Goal: Find specific page/section: Find specific page/section

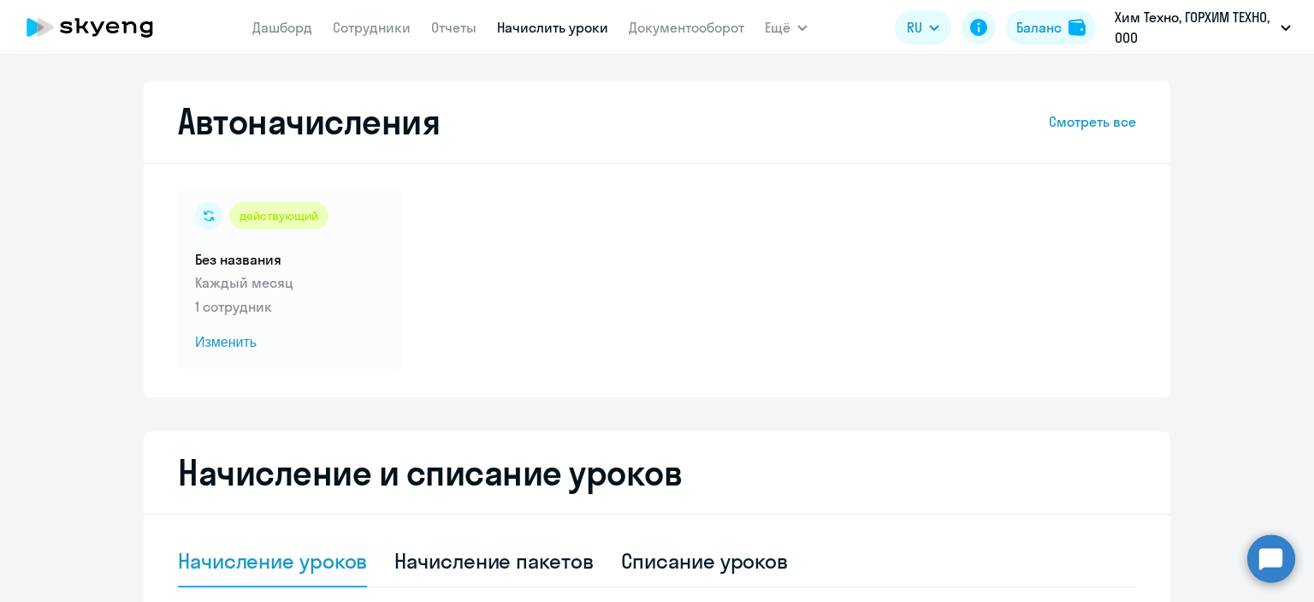
select select "10"
click at [383, 25] on link "Сотрудники" at bounding box center [372, 27] width 78 height 17
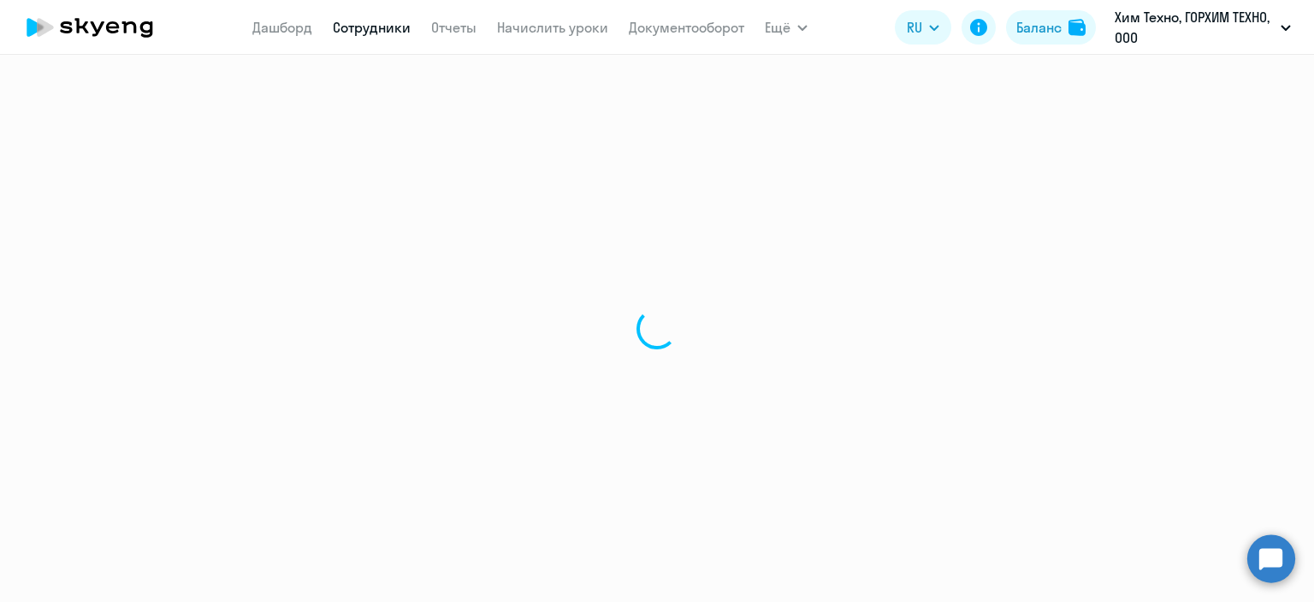
select select "30"
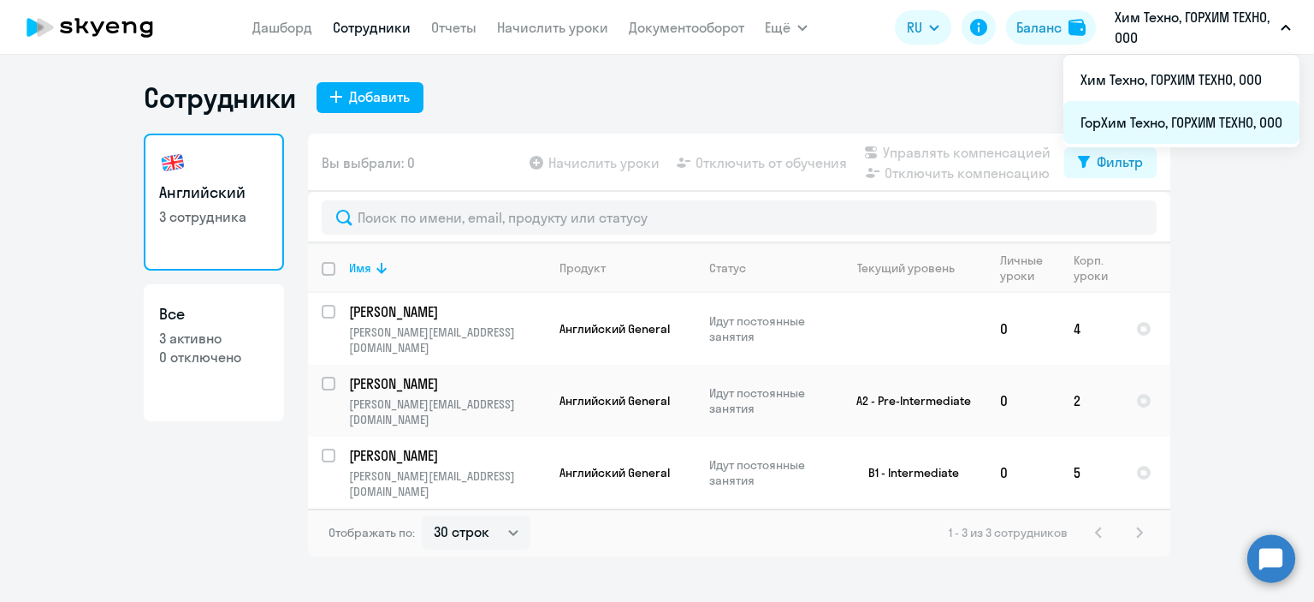
click at [1130, 120] on li "ГорХим Техно, ГОРХИМ ТЕХНО, ООО" at bounding box center [1182, 122] width 236 height 43
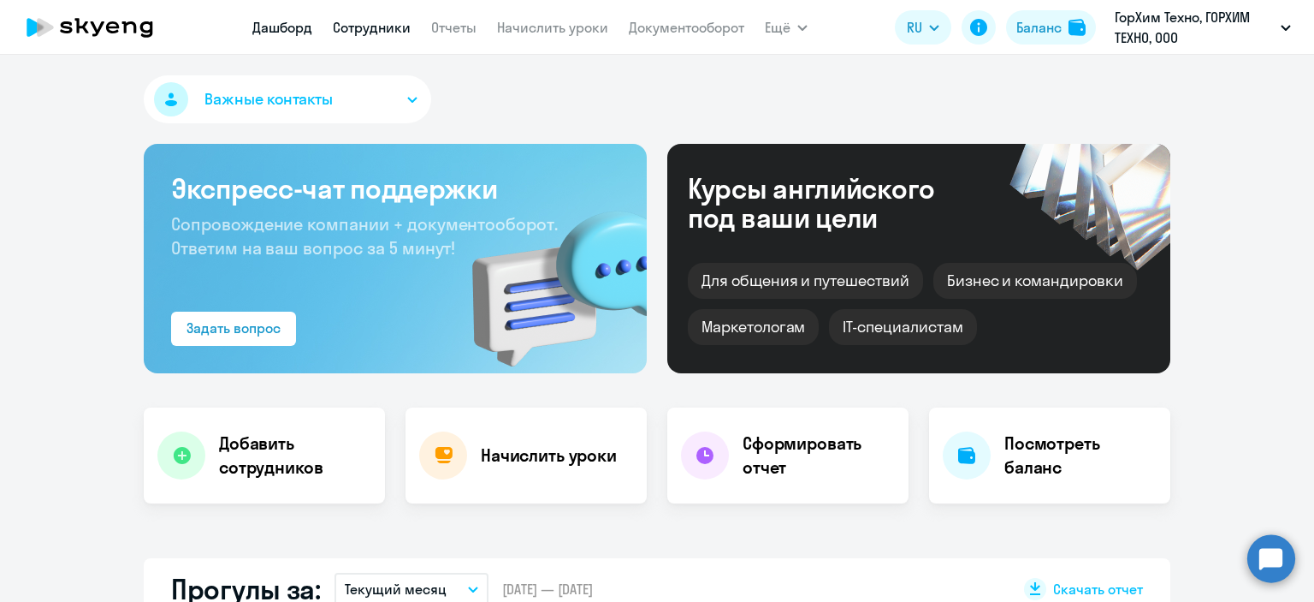
click at [356, 33] on link "Сотрудники" at bounding box center [372, 27] width 78 height 17
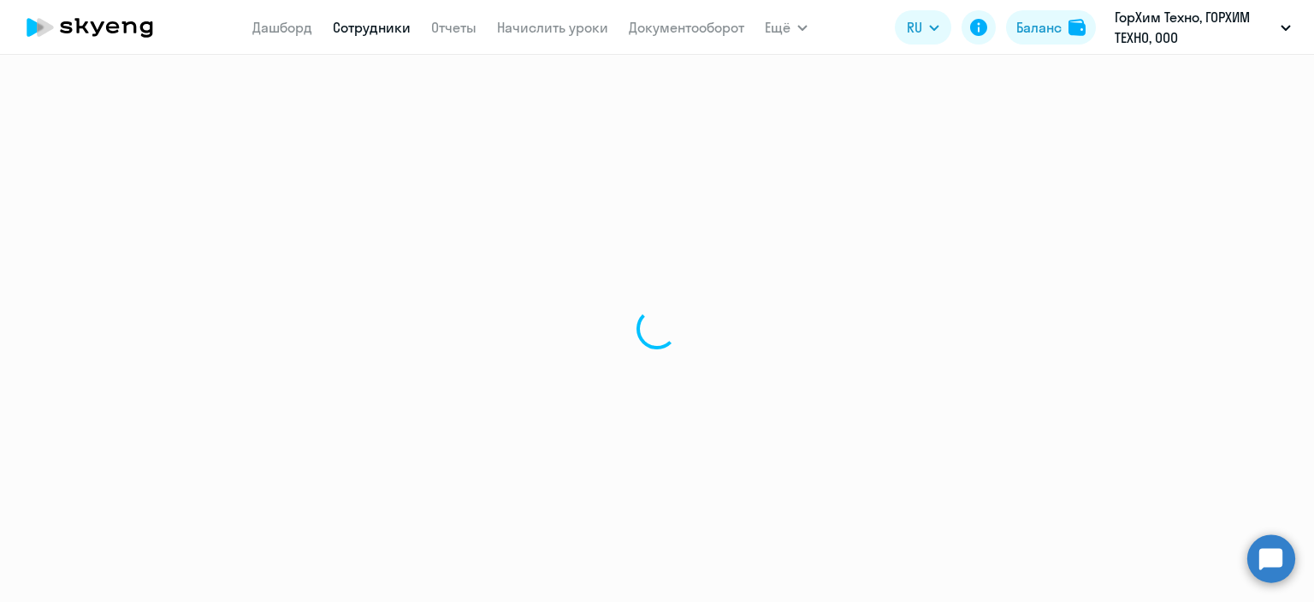
select select "30"
